Goal: Information Seeking & Learning: Find specific fact

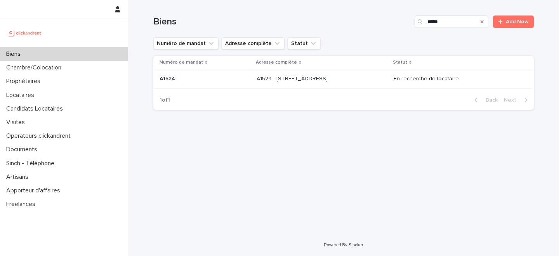
type input "*****"
click at [257, 82] on p "A1524 - 12 rue de Grenoble, Résidence Amouroux 1, Toulouse 31500" at bounding box center [293, 78] width 73 height 8
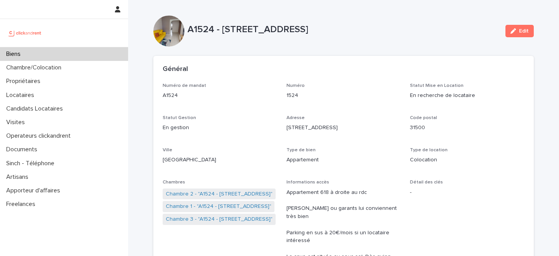
click at [274, 99] on div "Numéro de mandat A1524" at bounding box center [220, 94] width 115 height 23
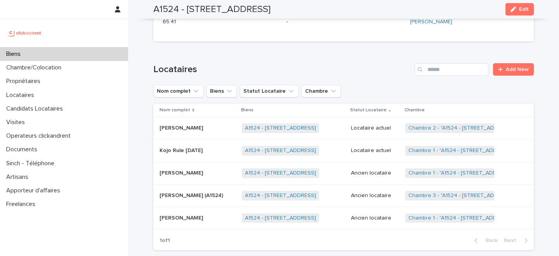
scroll to position [380, 0]
click at [248, 147] on link "A1524 - [STREET_ADDRESS]" at bounding box center [280, 150] width 71 height 7
click at [201, 145] on p "Kojo Rule [DATE]" at bounding box center [182, 149] width 45 height 8
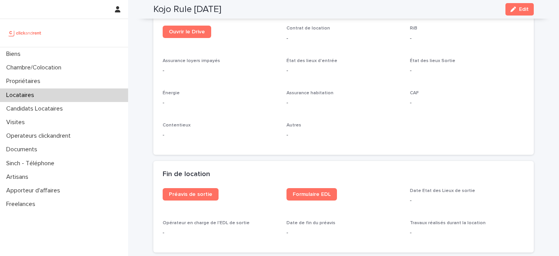
scroll to position [760, 0]
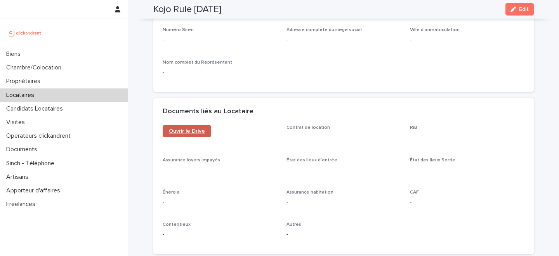
click at [195, 131] on span "Ouvrir le Drive" at bounding box center [187, 131] width 36 height 5
click at [518, 9] on div "button" at bounding box center [515, 9] width 9 height 5
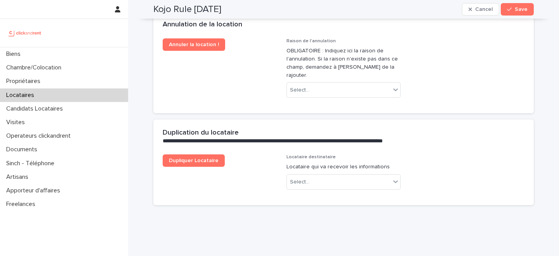
scroll to position [1255, 0]
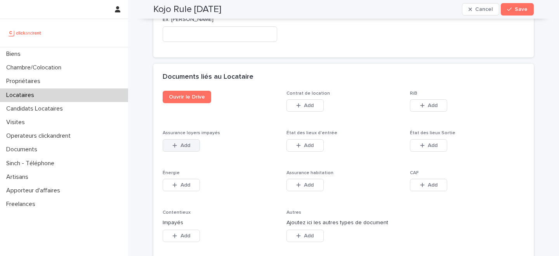
click at [183, 143] on button "Add" at bounding box center [181, 145] width 37 height 12
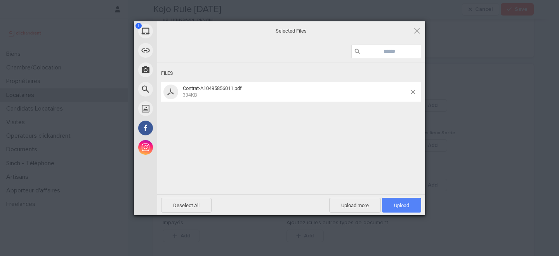
click at [400, 205] on span "Upload 1" at bounding box center [401, 206] width 15 height 6
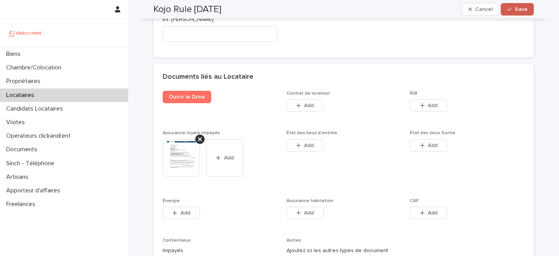
click at [515, 8] on div "button" at bounding box center [511, 9] width 8 height 5
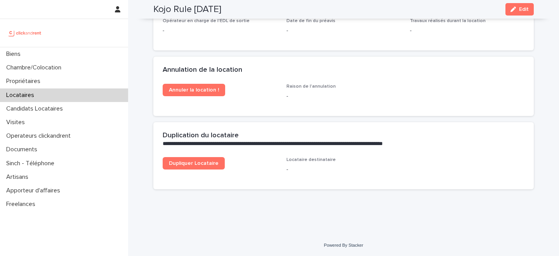
scroll to position [1093, 0]
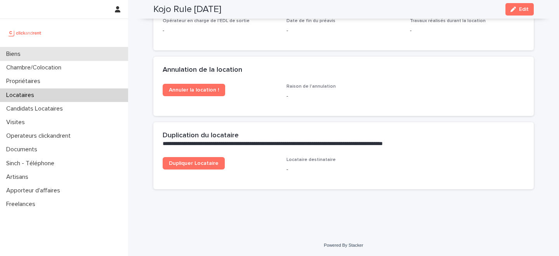
click at [54, 54] on div "Biens" at bounding box center [64, 54] width 128 height 14
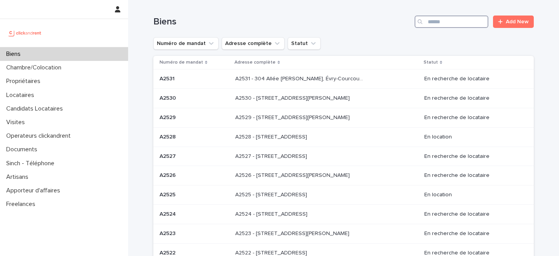
click at [467, 18] on input "Search" at bounding box center [452, 22] width 74 height 12
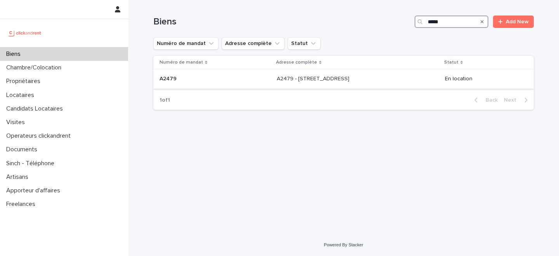
type input "*****"
click at [214, 80] on p at bounding box center [215, 79] width 111 height 7
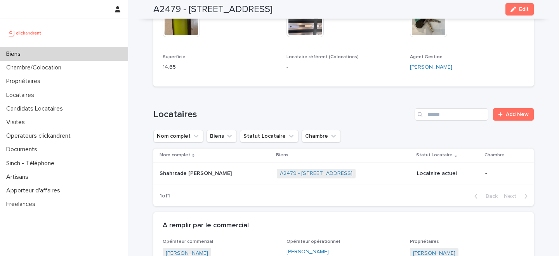
scroll to position [419, 0]
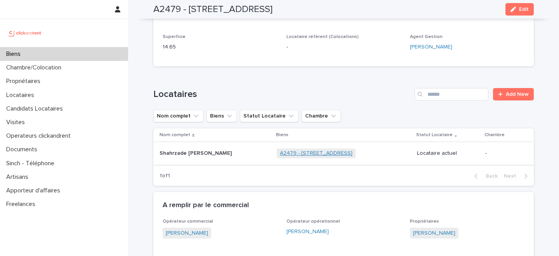
click at [292, 151] on link "A2479 - 56 rue Dunois, Paris 75013" at bounding box center [316, 153] width 73 height 7
click at [220, 158] on div "Shahrzade Simone Vahida Shahrzade Simone Vahida" at bounding box center [215, 153] width 111 height 13
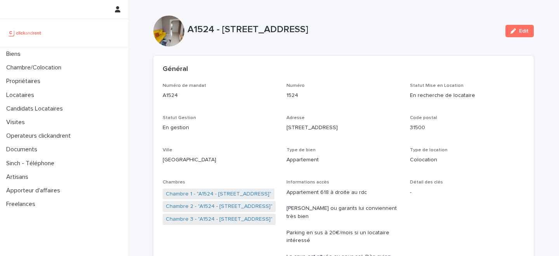
click at [277, 127] on div "Numéro de mandat A1524 Numéro 1524 Statut Mise en Location En recherche de loca…" at bounding box center [344, 247] width 362 height 328
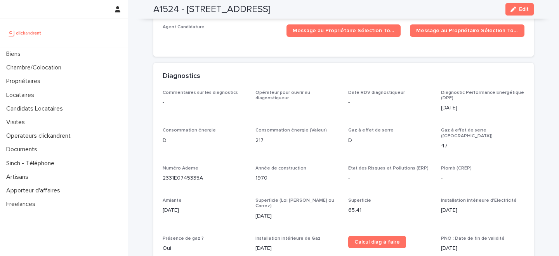
click at [188, 174] on p "2331E0745335A" at bounding box center [204, 178] width 83 height 8
copy p "2331E0745335A"
click at [323, 124] on div "Commentaires sur les diagnostics - Opérateur pour ouvrir au diagnostiqueur - Da…" at bounding box center [344, 174] width 362 height 169
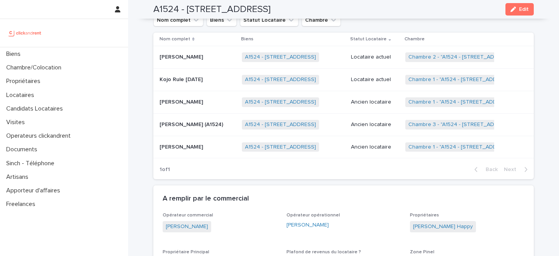
scroll to position [452, 0]
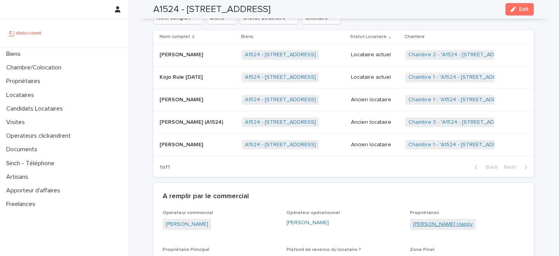
click at [435, 221] on link "[PERSON_NAME] Happy" at bounding box center [443, 225] width 60 height 8
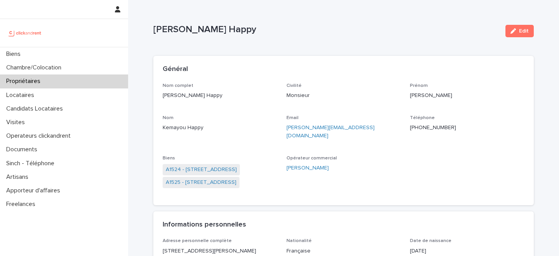
click at [436, 125] on p "[PHONE_NUMBER]" at bounding box center [467, 128] width 115 height 8
copy p "[PHONE_NUMBER]"
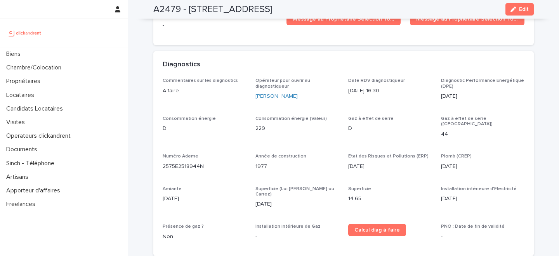
scroll to position [2487, 0]
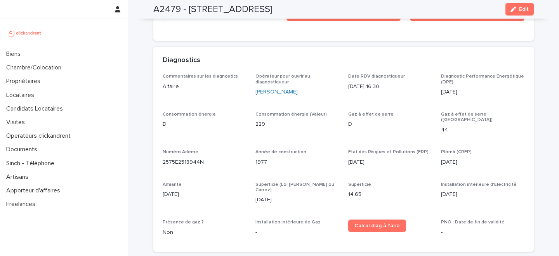
click at [192, 150] on div "Commentaires sur les diagnostics A faire. Opérateur pour ouvrir au diagnostique…" at bounding box center [344, 158] width 362 height 169
